Goal: Task Accomplishment & Management: Use online tool/utility

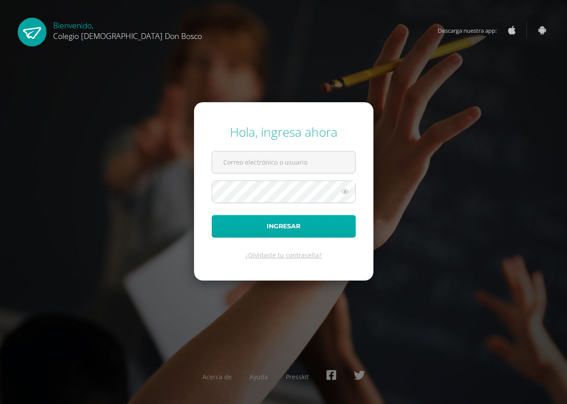
type input "[EMAIL_ADDRESS][DOMAIN_NAME]"
click at [300, 222] on button "Ingresar" at bounding box center [284, 226] width 144 height 23
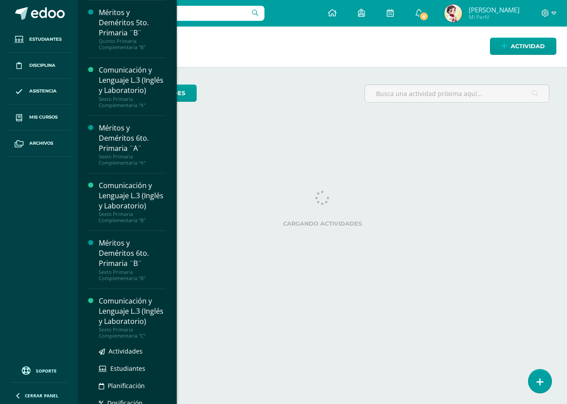
click at [131, 299] on div "Comunicación y Lenguaje L.3 (Inglés y Laboratorio)" at bounding box center [132, 311] width 67 height 31
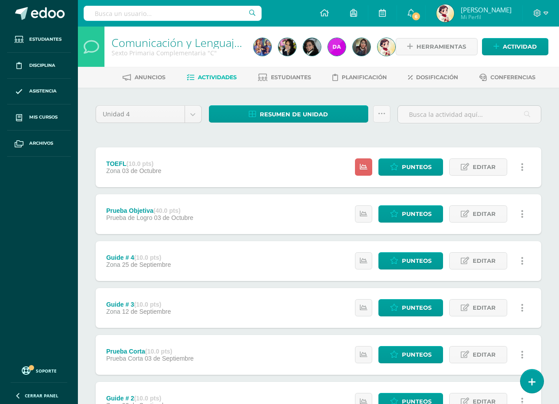
click at [119, 161] on div "TOEFL (10.0 pts)" at bounding box center [133, 163] width 55 height 7
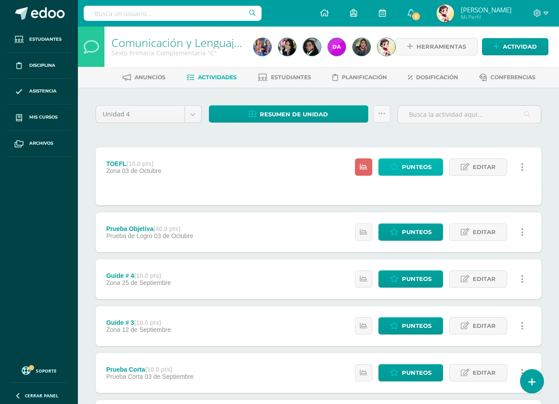
click at [414, 168] on span "Punteos" at bounding box center [417, 167] width 30 height 16
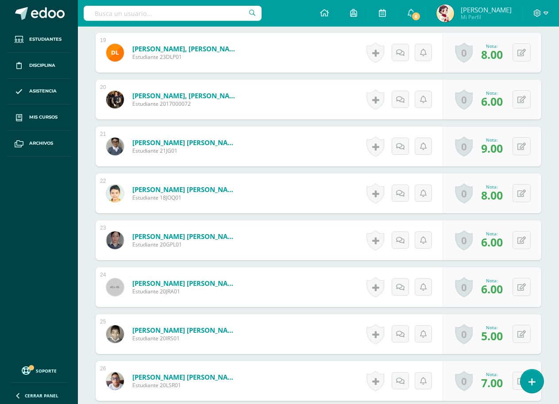
scroll to position [1106, 0]
